Goal: Navigation & Orientation: Go to known website

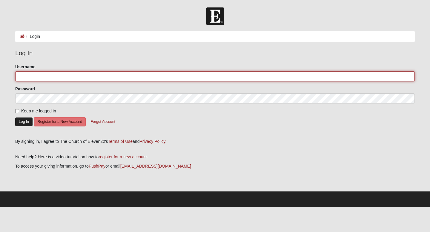
type input "[PERSON_NAME][EMAIL_ADDRESS][DOMAIN_NAME]"
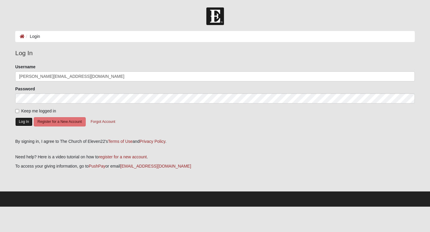
click at [27, 118] on button "Log In" at bounding box center [23, 122] width 17 height 9
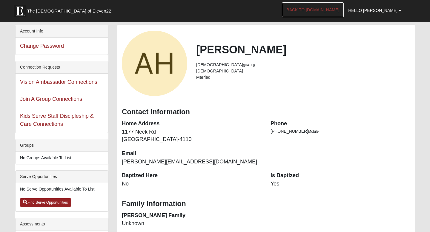
click at [339, 12] on link "Back to [DOMAIN_NAME]" at bounding box center [313, 9] width 62 height 15
click at [390, 10] on span "Hello [PERSON_NAME]" at bounding box center [372, 10] width 49 height 5
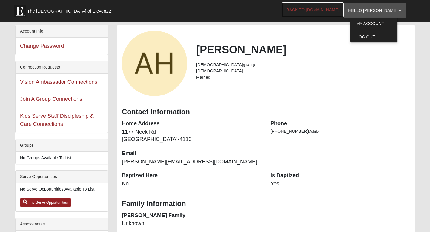
click at [332, 9] on link "Back to [DOMAIN_NAME]" at bounding box center [313, 9] width 62 height 15
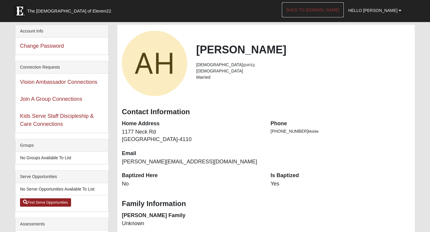
click at [344, 8] on link "Back to [DOMAIN_NAME]" at bounding box center [313, 9] width 62 height 15
